Goal: Information Seeking & Learning: Understand process/instructions

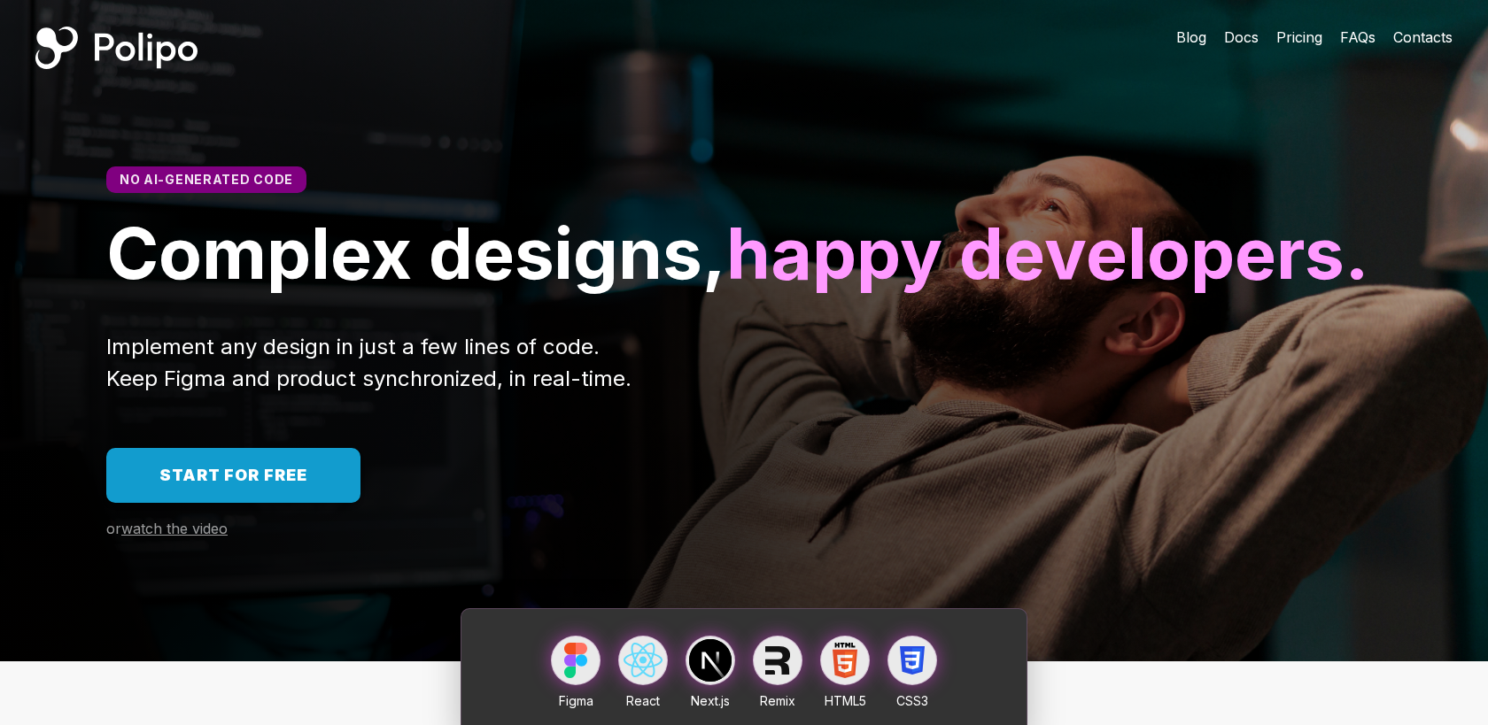
click at [1239, 38] on span "Docs" at bounding box center [1241, 37] width 35 height 18
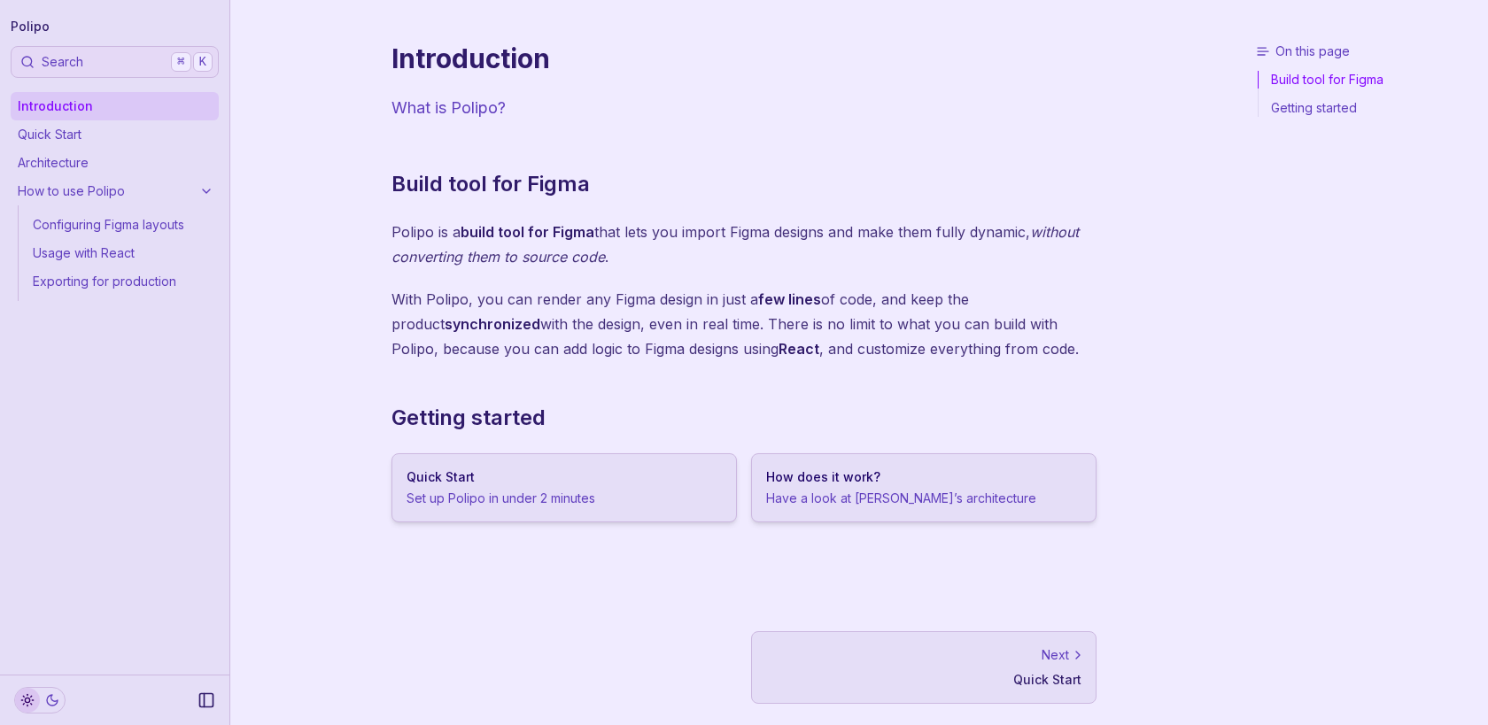
click at [523, 487] on link "Quick Start Set up Polipo in under 2 minutes" at bounding box center [563, 487] width 345 height 69
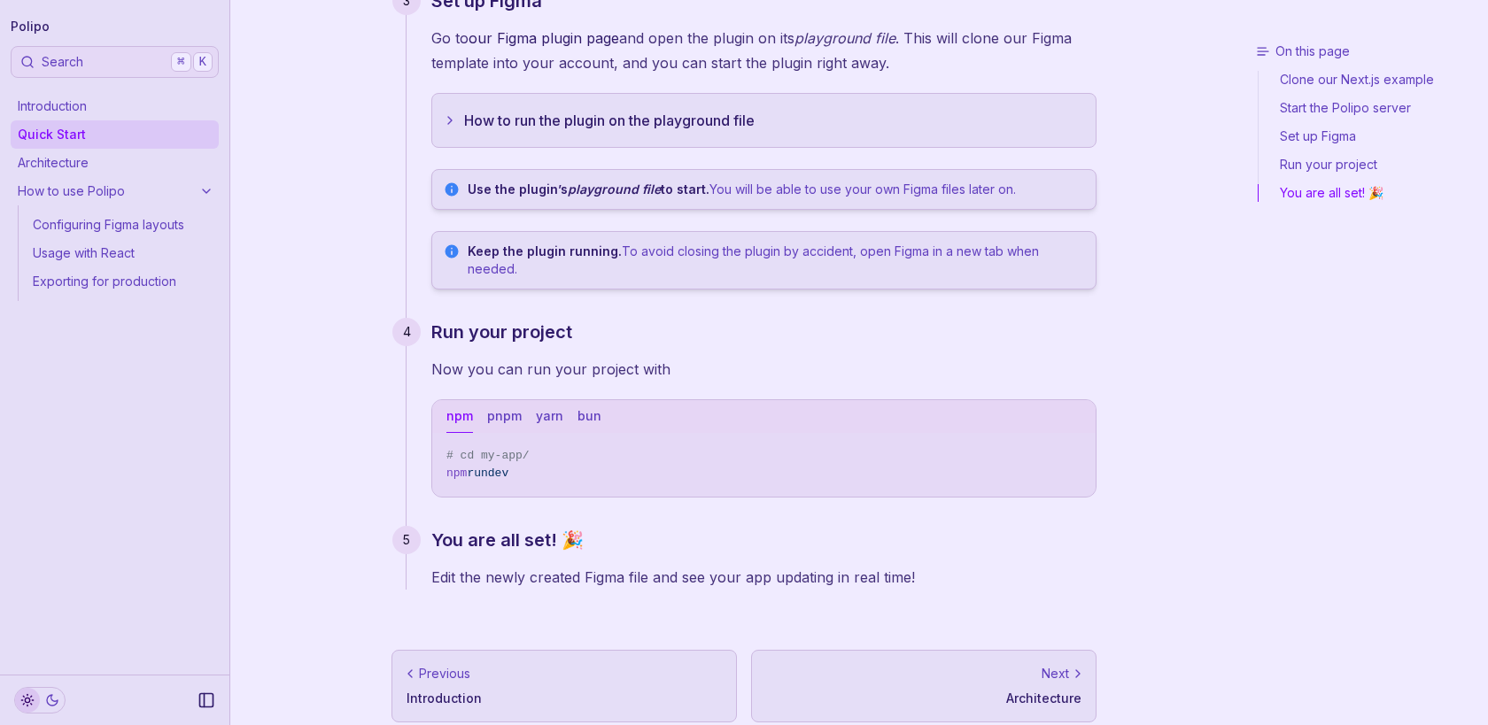
scroll to position [620, 0]
